Goal: Task Accomplishment & Management: Manage account settings

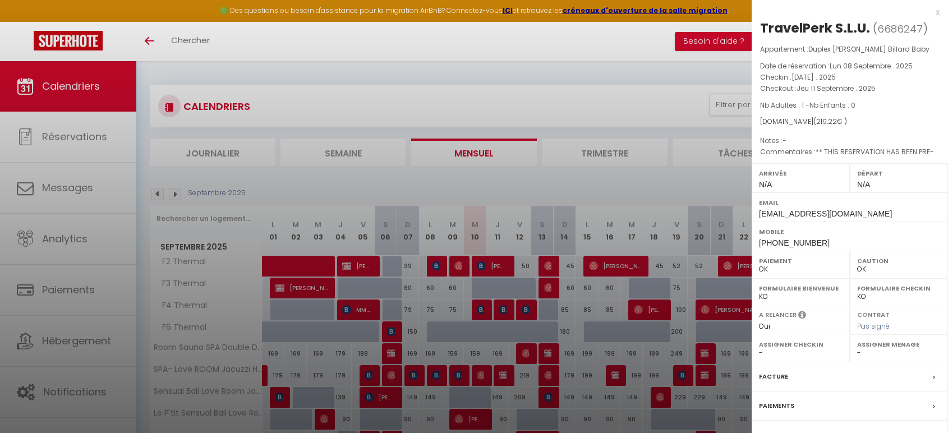
select select "0"
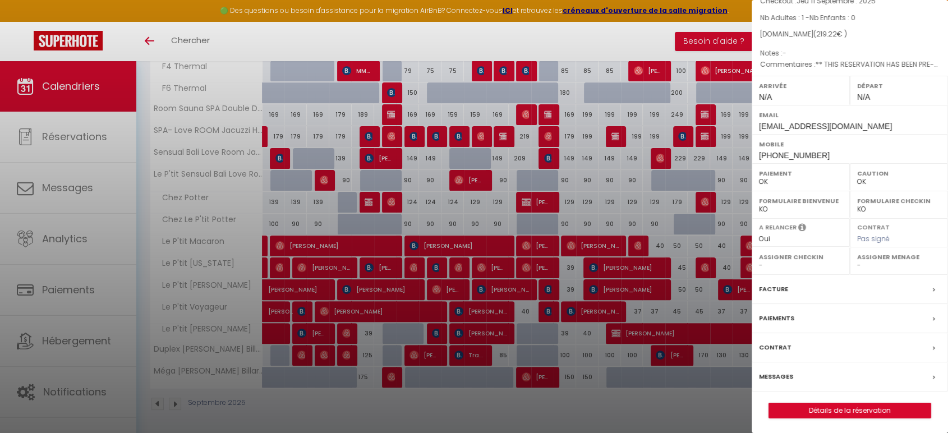
scroll to position [88, 0]
click at [781, 374] on label "Messages" at bounding box center [776, 376] width 34 height 12
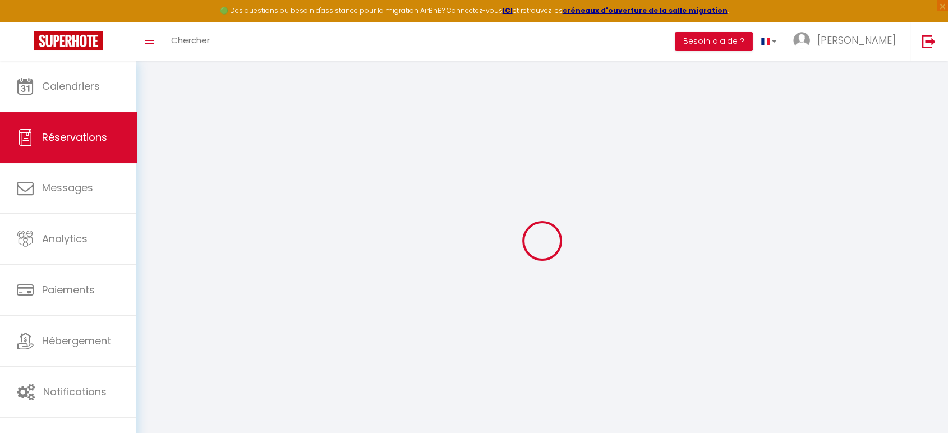
select select
checkbox input "false"
type textarea "** THIS RESERVATION HAS BEEN PRE-PAID ** BOOKING NOTE : Payment charge is EUR 3…"
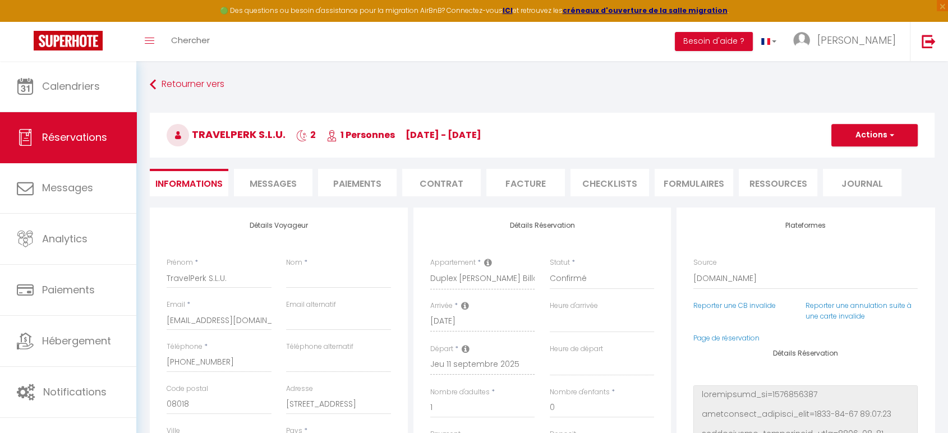
select select
checkbox input "false"
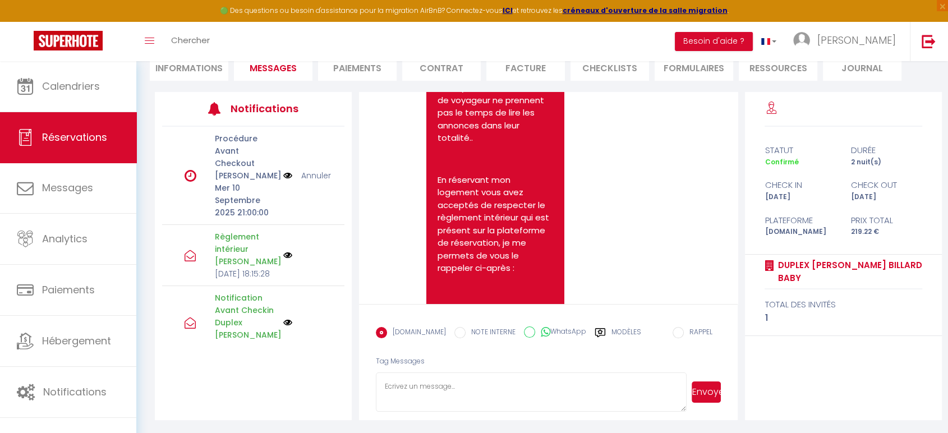
scroll to position [8870, 0]
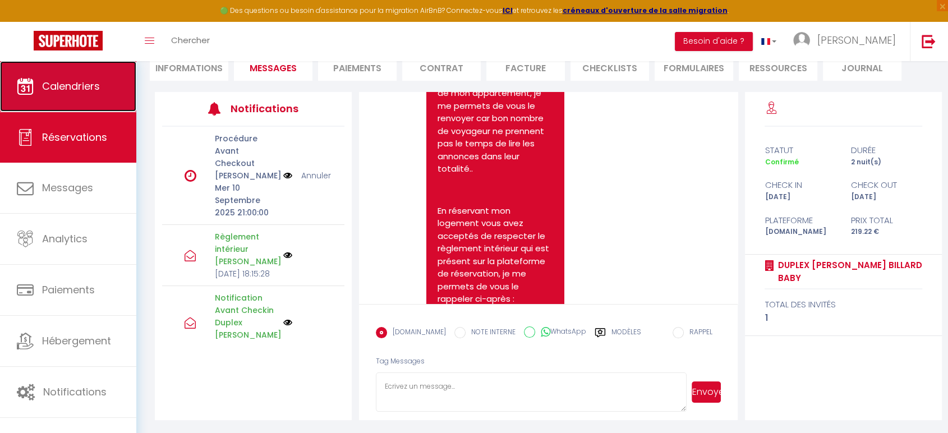
click at [59, 99] on link "Calendriers" at bounding box center [68, 86] width 136 height 51
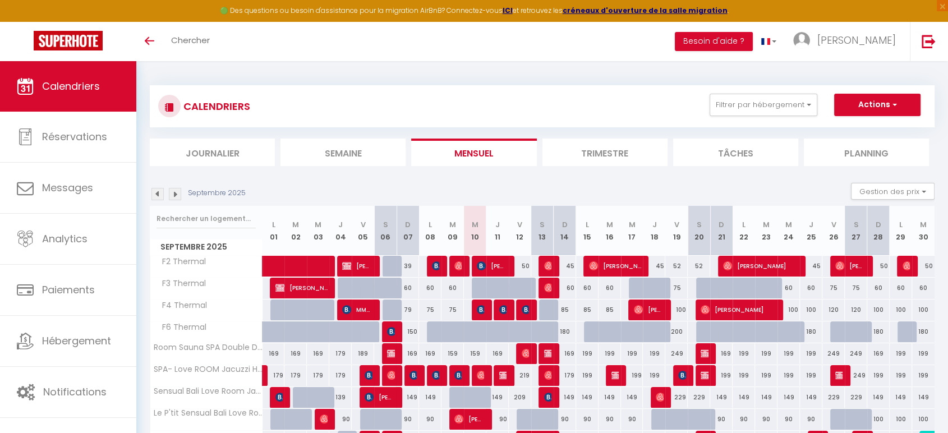
click at [171, 197] on img at bounding box center [175, 194] width 12 height 12
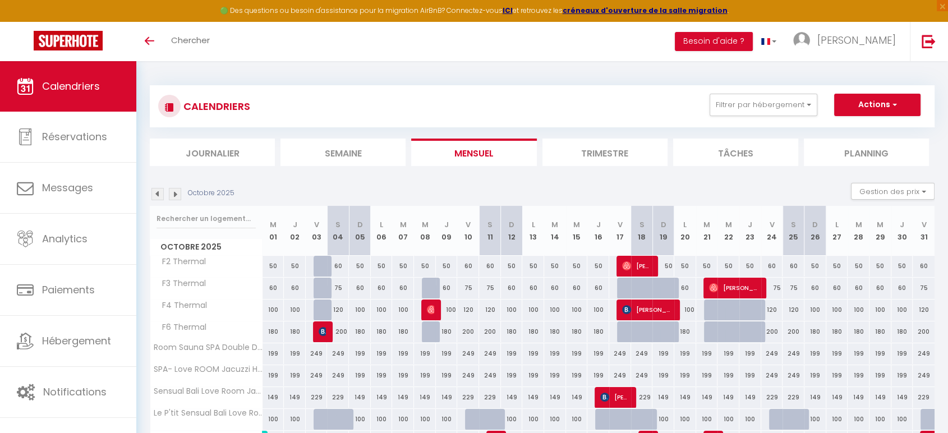
click at [172, 197] on img at bounding box center [175, 194] width 12 height 12
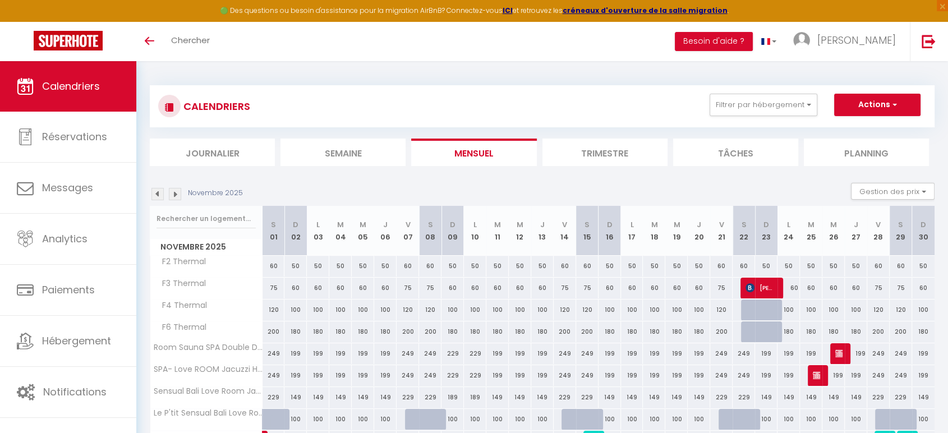
click at [172, 197] on img at bounding box center [175, 194] width 12 height 12
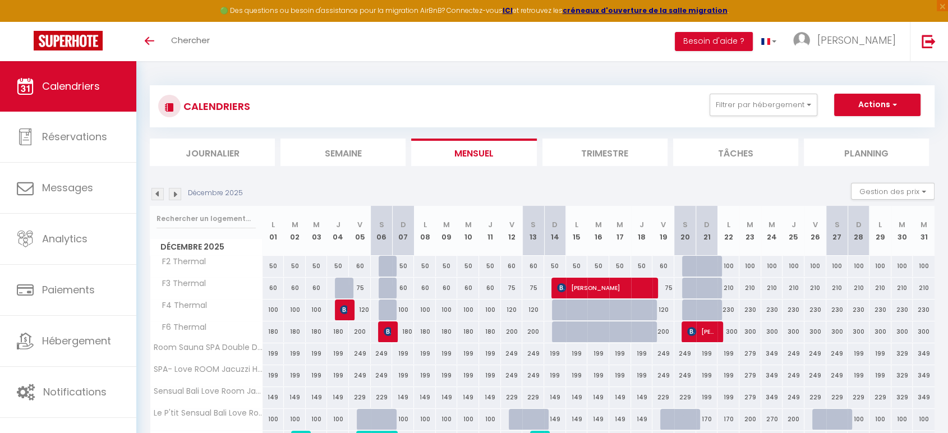
click at [341, 333] on div "180" at bounding box center [338, 332] width 22 height 21
type input "180"
select select "1"
type input "Jeu 04 Décembre 2025"
type input "Ven 05 Décembre 2025"
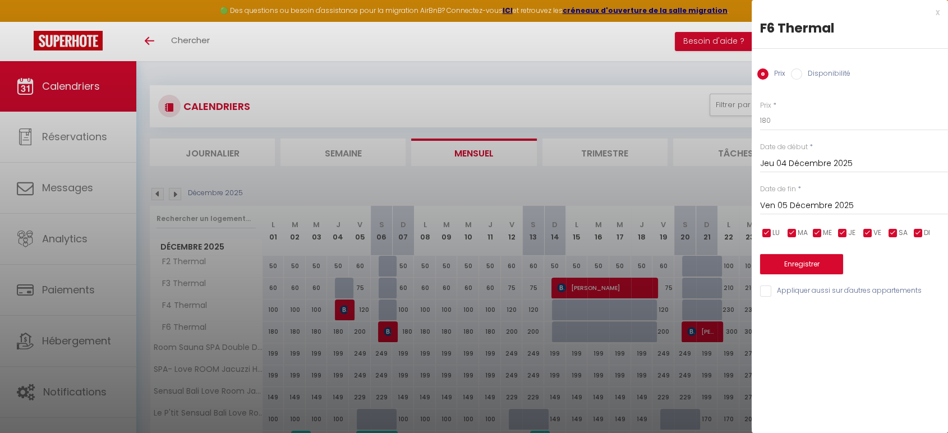
click at [802, 75] on label "Disponibilité" at bounding box center [826, 74] width 48 height 12
click at [802, 75] on input "Disponibilité" at bounding box center [796, 73] width 11 height 11
radio input "true"
radio input "false"
click at [788, 115] on select "Disponible Indisponible" at bounding box center [854, 121] width 188 height 21
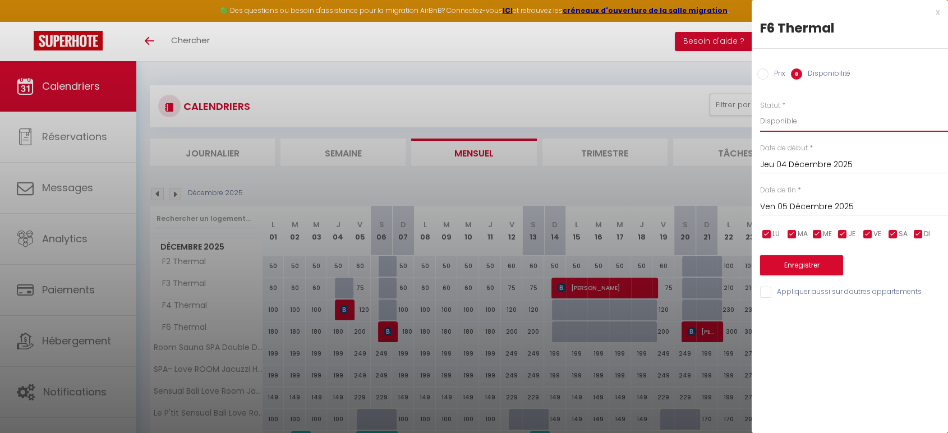
select select "0"
click at [760, 111] on select "Disponible Indisponible" at bounding box center [854, 121] width 188 height 21
click at [803, 264] on button "Enregistrer" at bounding box center [801, 265] width 83 height 20
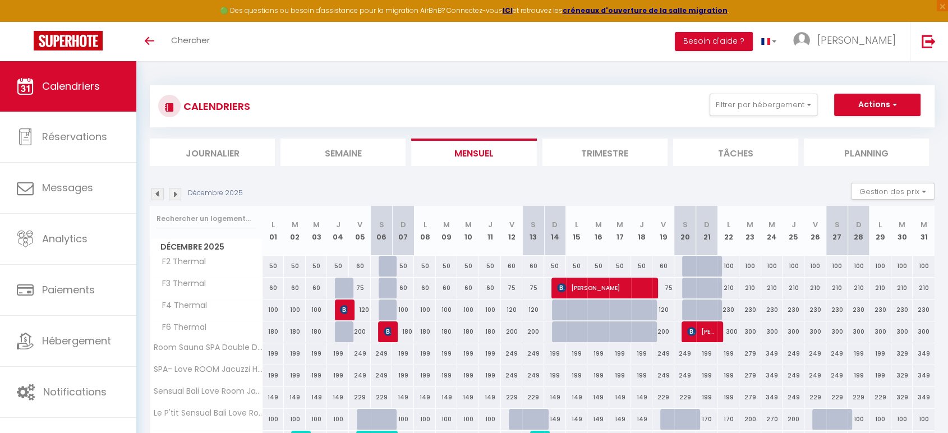
click at [80, 95] on link "Calendriers" at bounding box center [68, 86] width 136 height 51
click at [157, 196] on img at bounding box center [158, 194] width 12 height 12
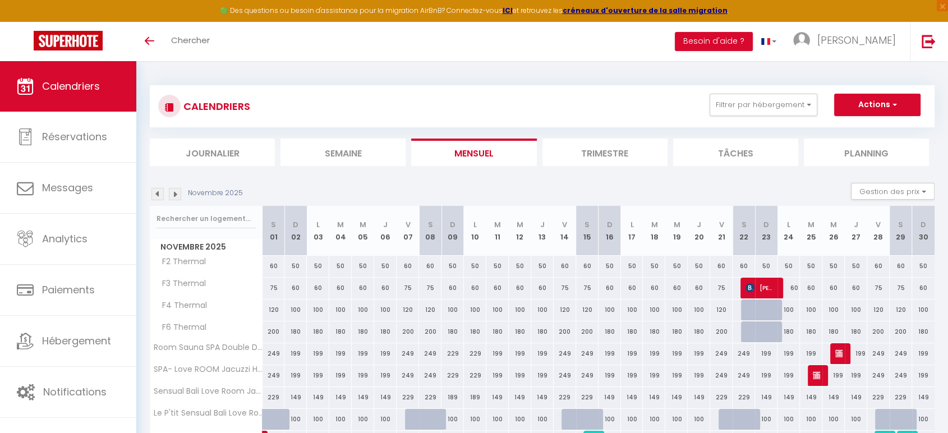
click at [157, 195] on img at bounding box center [158, 194] width 12 height 12
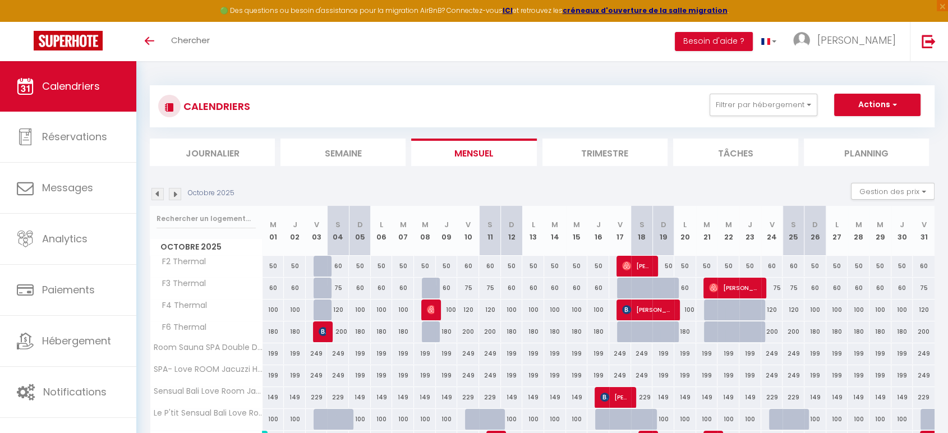
click at [157, 195] on img at bounding box center [158, 194] width 12 height 12
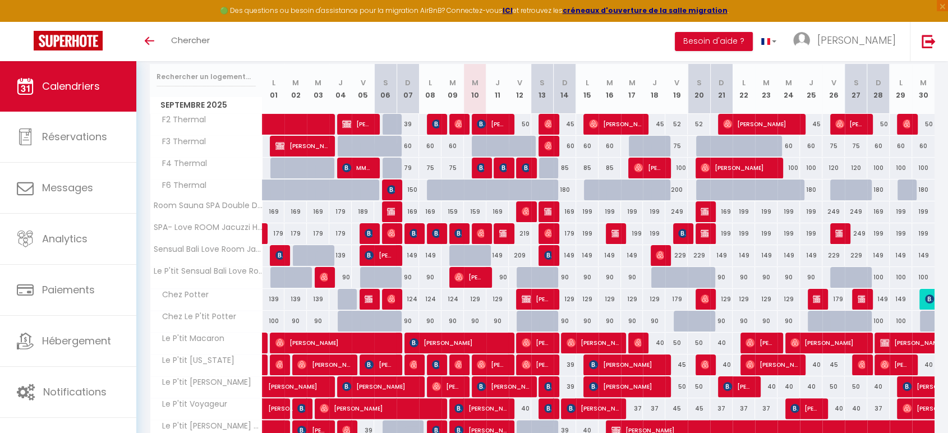
scroll to position [114, 0]
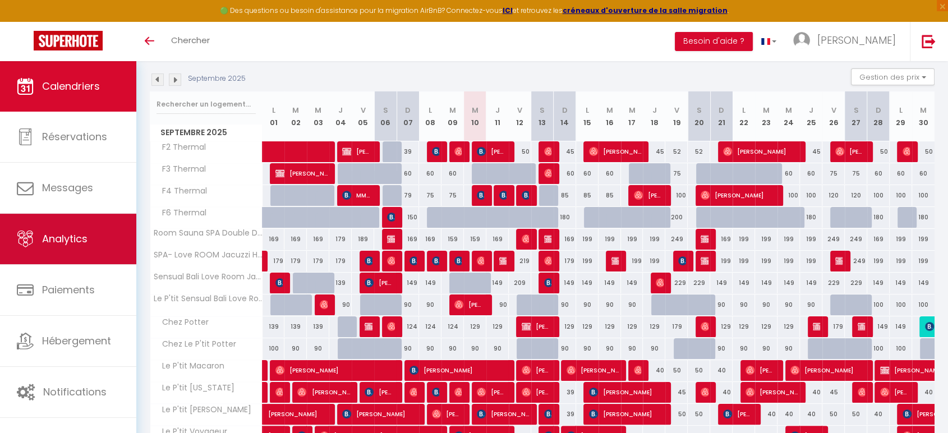
click at [63, 238] on span "Analytics" at bounding box center [64, 239] width 45 height 14
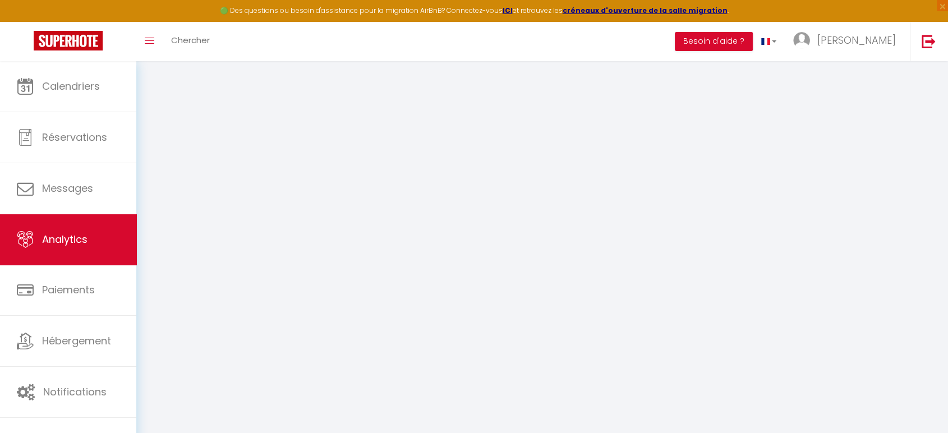
select select "2025"
select select "9"
